Goal: Task Accomplishment & Management: Manage account settings

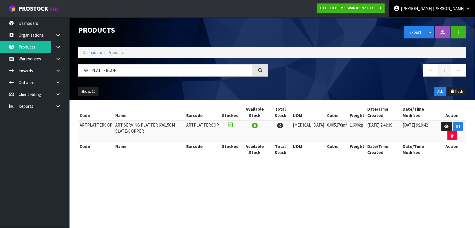
click at [435, 14] on link "Karlene Christie" at bounding box center [432, 8] width 86 height 17
click at [447, 20] on link "Logout" at bounding box center [452, 23] width 46 height 8
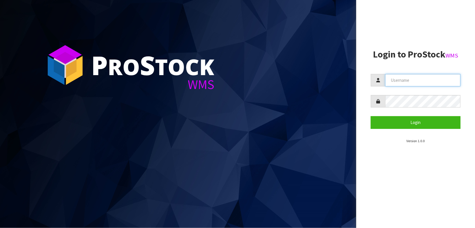
click at [404, 74] on input "text" at bounding box center [422, 80] width 75 height 12
type input "[PERSON_NAME]"
